Goal: Obtain resource: Obtain resource

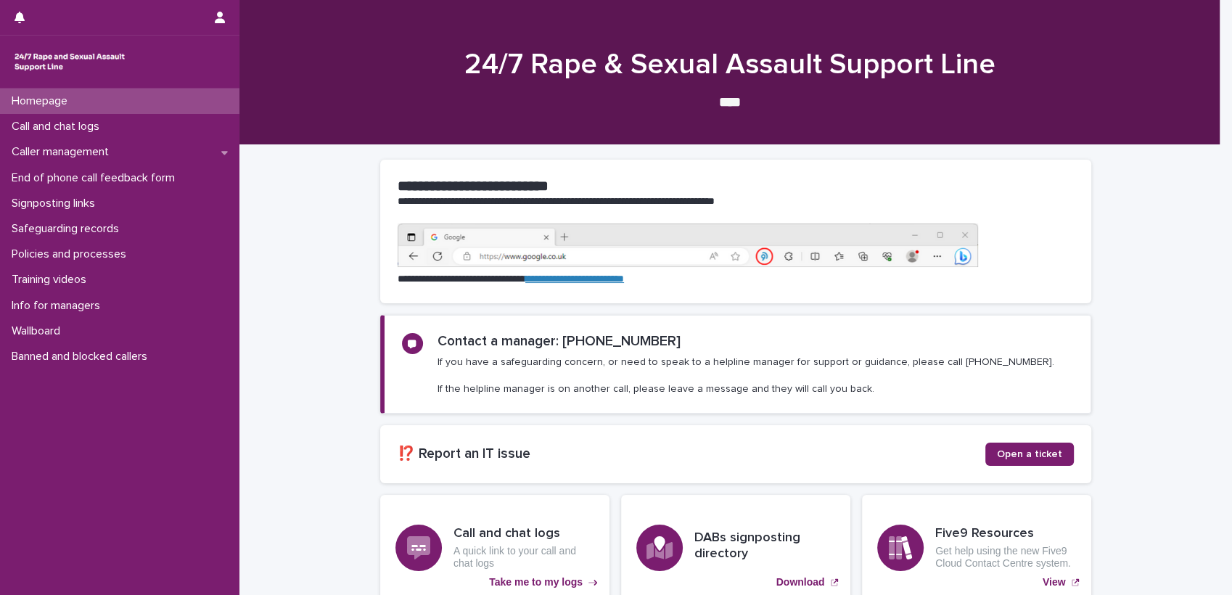
scroll to position [130, 0]
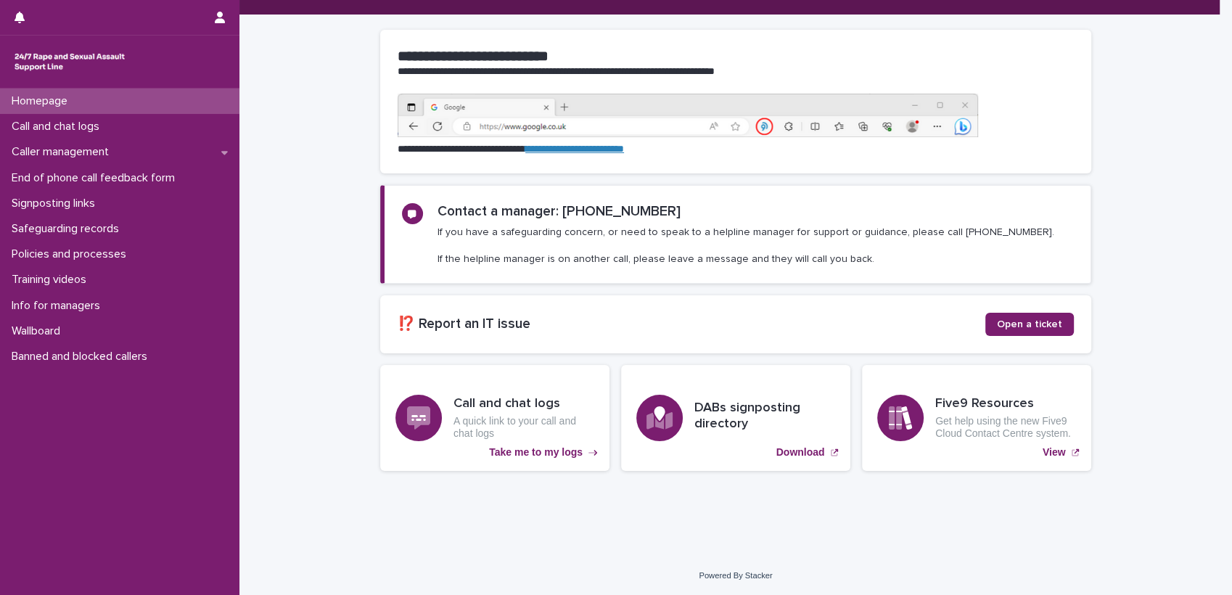
click at [788, 535] on div "**********" at bounding box center [735, 285] width 992 height 540
click at [709, 403] on h3 "DABs signposting directory" at bounding box center [764, 415] width 141 height 31
click at [794, 448] on p "Download" at bounding box center [800, 452] width 49 height 12
click at [854, 511] on div "**********" at bounding box center [735, 266] width 725 height 503
click at [35, 199] on p "Signposting links" at bounding box center [56, 204] width 101 height 14
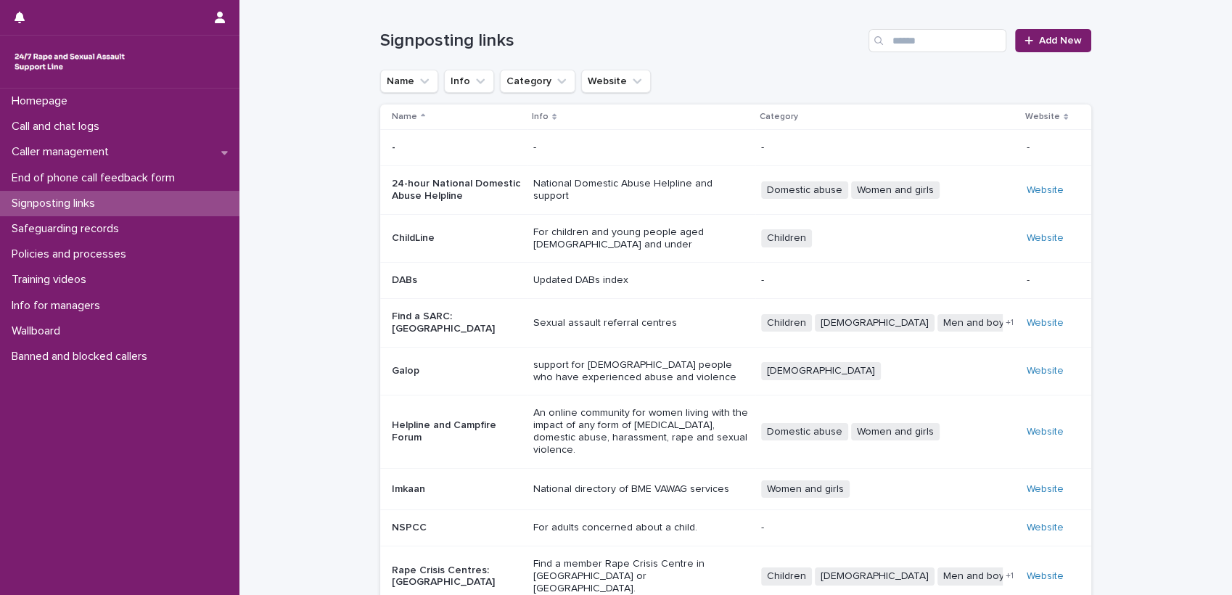
click at [556, 276] on p "Updated DABs index" at bounding box center [641, 280] width 216 height 12
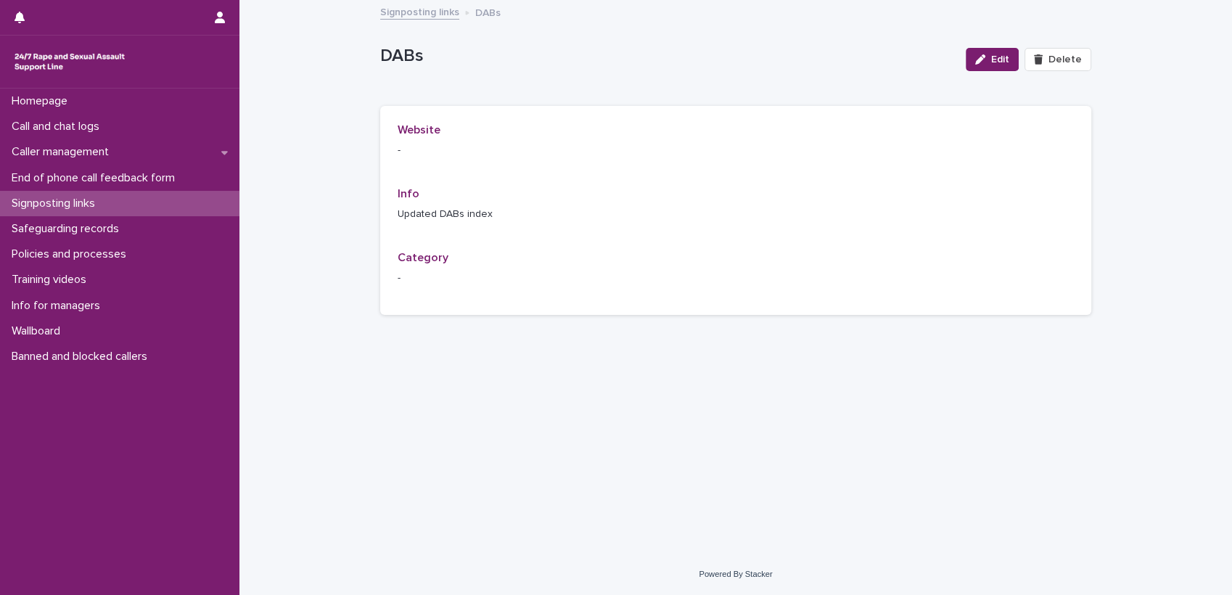
click at [411, 15] on link "Signposting links" at bounding box center [419, 11] width 79 height 17
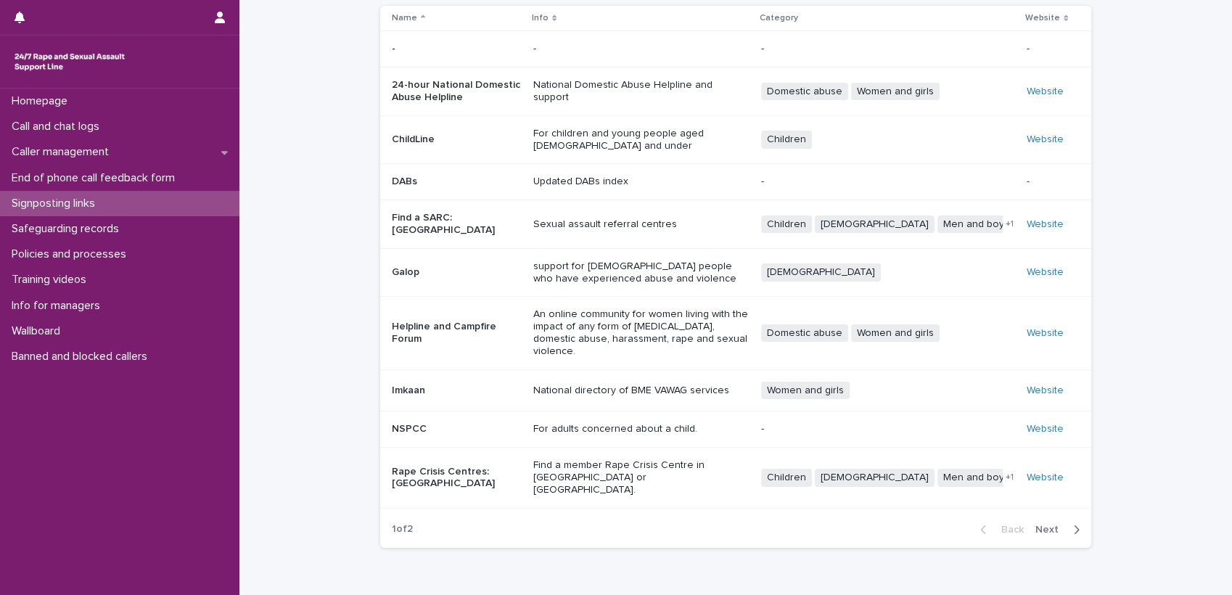
scroll to position [118, 0]
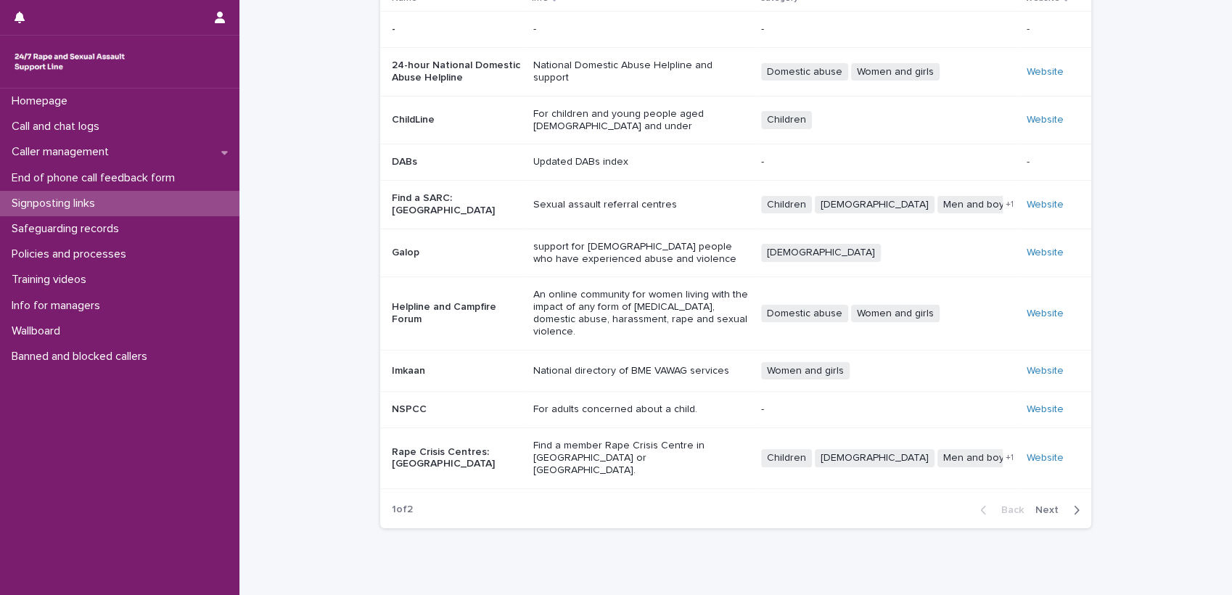
click at [1037, 505] on span "Next" at bounding box center [1051, 510] width 32 height 10
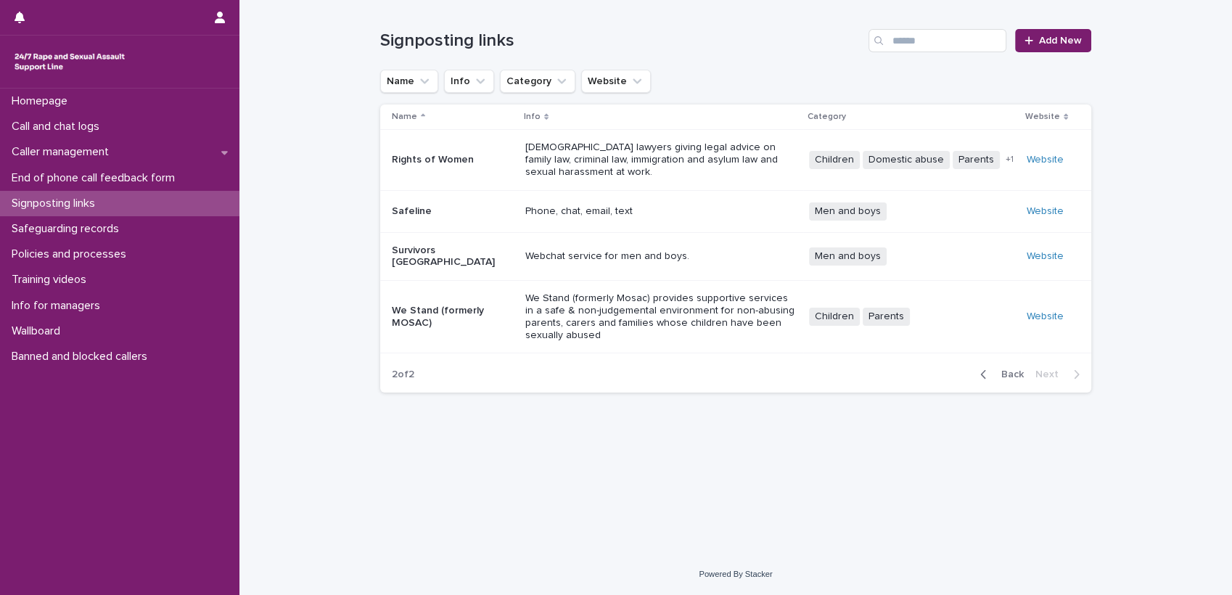
drag, startPoint x: 1222, startPoint y: 209, endPoint x: 1219, endPoint y: 178, distance: 31.4
click at [1219, 178] on div "Loading... Saving… Loading... Saving… Signposting links Add New Name Info Categ…" at bounding box center [735, 277] width 992 height 554
click at [1015, 369] on span "Back" at bounding box center [1007, 374] width 31 height 10
